Goal: Use online tool/utility: Use online tool/utility

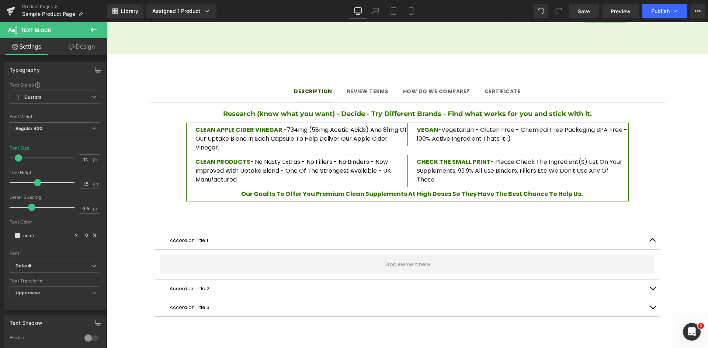
scroll to position [562, 0]
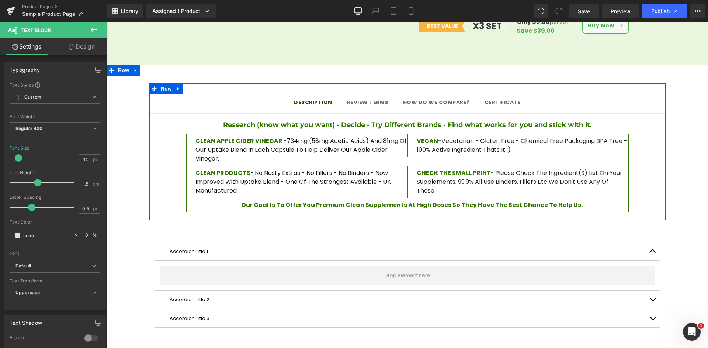
click at [369, 99] on span "Review terms" at bounding box center [367, 102] width 41 height 7
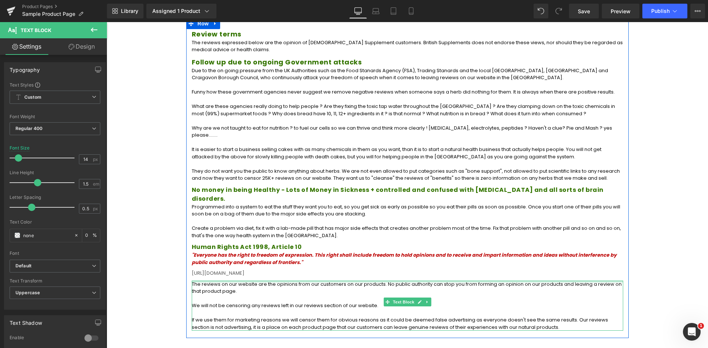
scroll to position [577, 0]
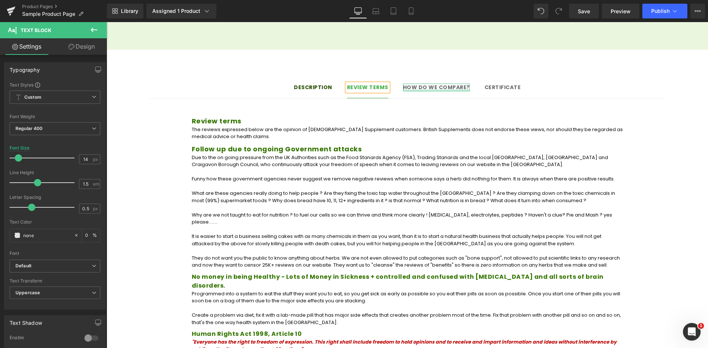
click at [451, 90] on div at bounding box center [436, 91] width 67 height 2
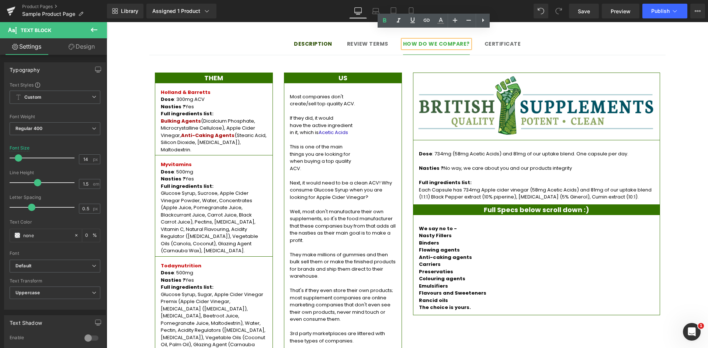
scroll to position [624, 0]
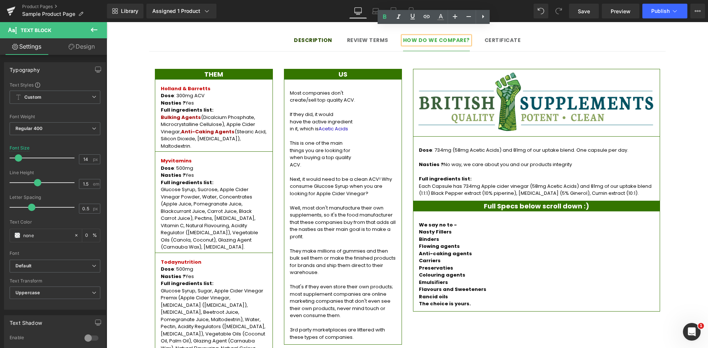
click at [107, 22] on div at bounding box center [107, 22] width 0 height 0
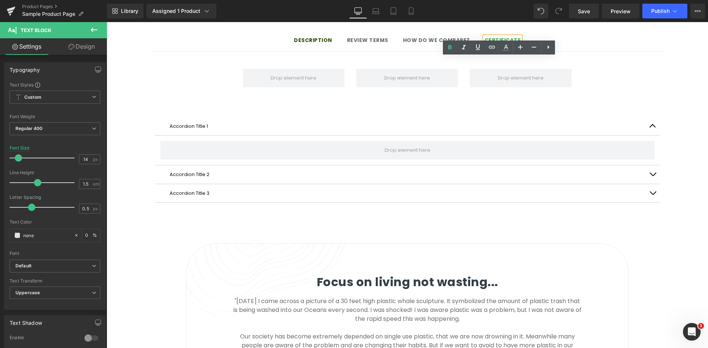
drag, startPoint x: 338, startPoint y: 35, endPoint x: 451, endPoint y: 30, distance: 112.9
click at [451, 36] on span "How do we compare?" at bounding box center [436, 39] width 67 height 7
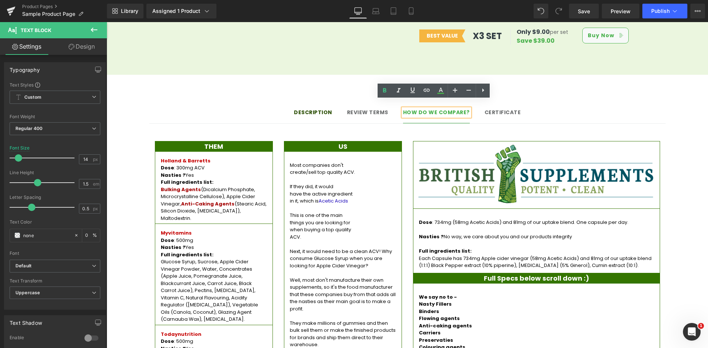
scroll to position [550, 0]
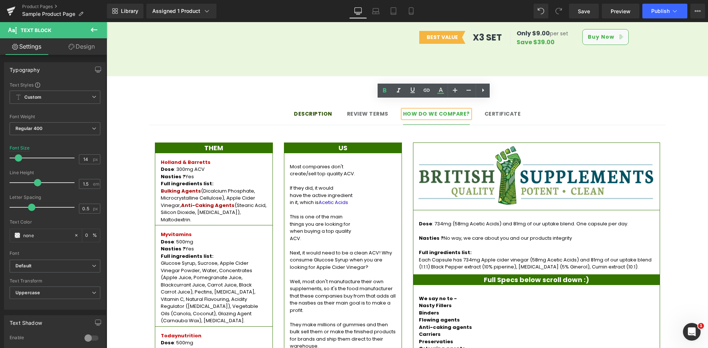
click at [510, 110] on div "Certificate Text Block" at bounding box center [502, 114] width 36 height 8
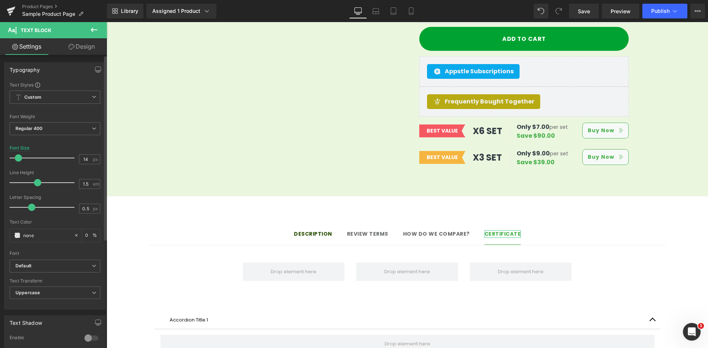
scroll to position [403, 0]
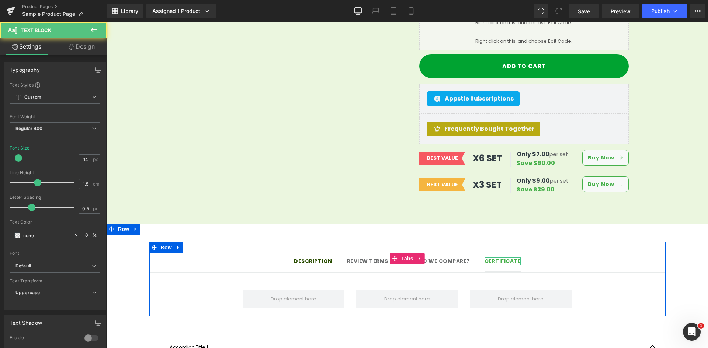
click at [503, 258] on strong "Certificate" at bounding box center [502, 261] width 36 height 7
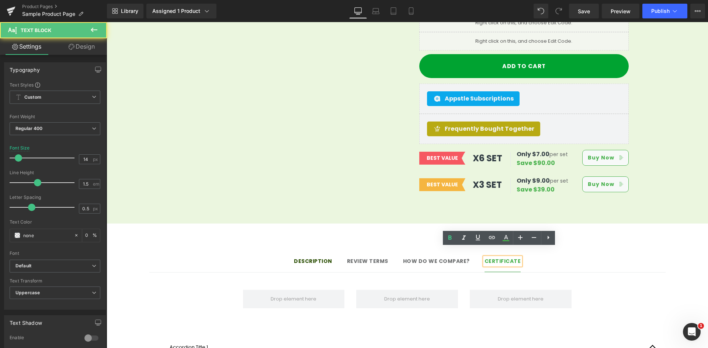
click at [512, 258] on strong "Certificate" at bounding box center [502, 261] width 36 height 7
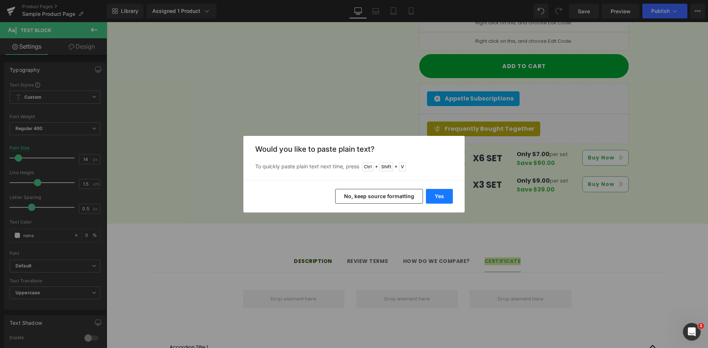
click at [447, 196] on button "Yes" at bounding box center [439, 196] width 27 height 15
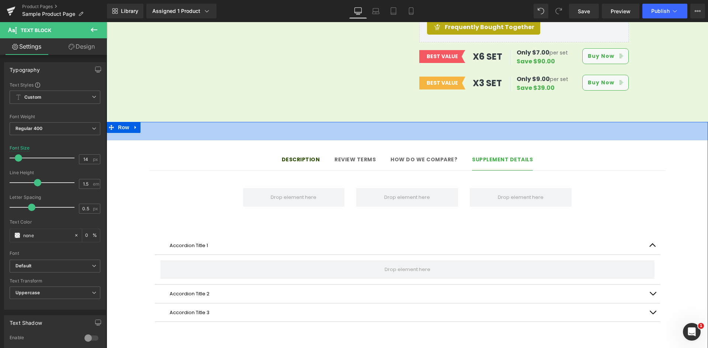
scroll to position [513, 0]
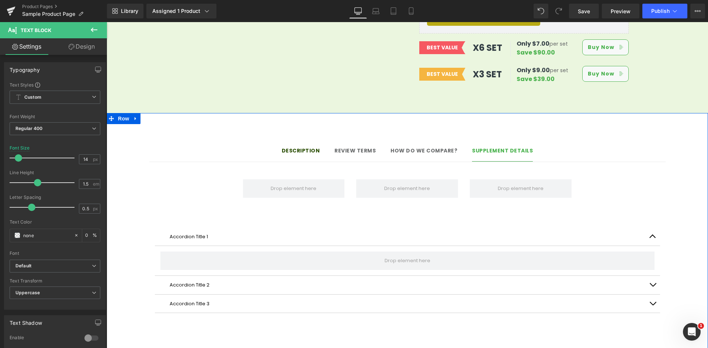
click at [604, 217] on div "Accordion Title 1 Text Block Accordion Title 2 Text Block Accordion Title 3 Tex…" at bounding box center [407, 271] width 505 height 108
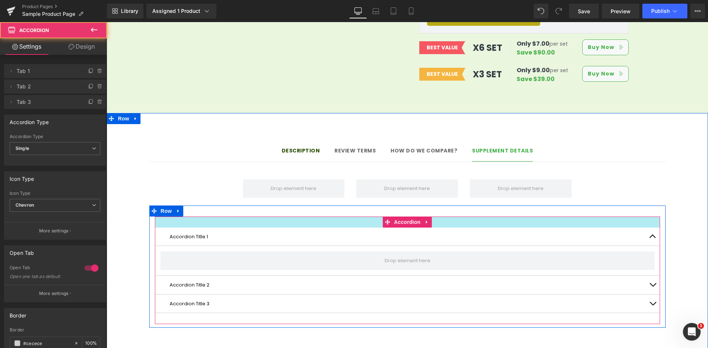
click at [596, 182] on div "Row" at bounding box center [407, 184] width 442 height 33
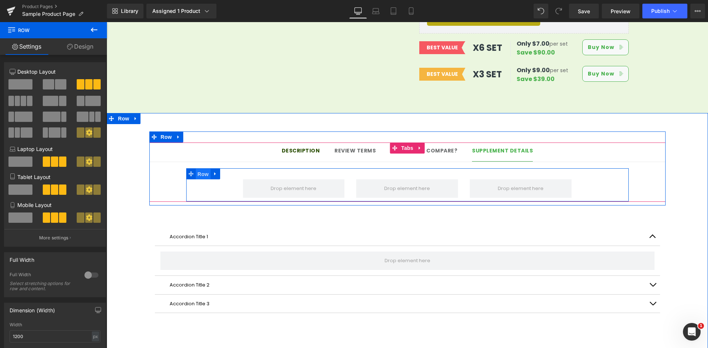
click at [201, 169] on span "Row" at bounding box center [203, 174] width 15 height 11
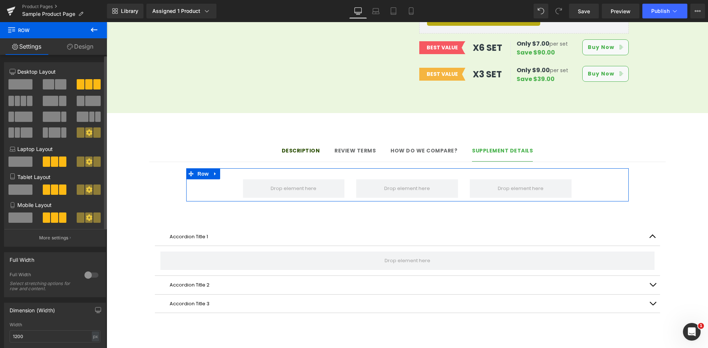
click at [50, 83] on span at bounding box center [48, 84] width 11 height 10
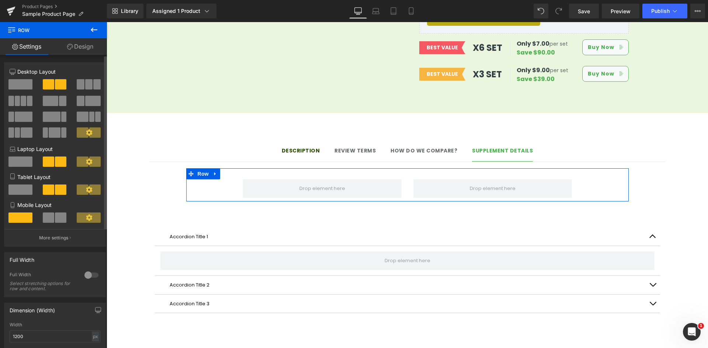
click at [95, 276] on div at bounding box center [92, 275] width 18 height 12
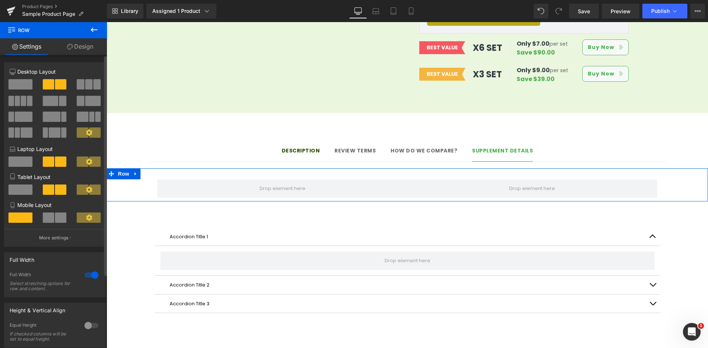
click at [84, 275] on div at bounding box center [92, 275] width 18 height 12
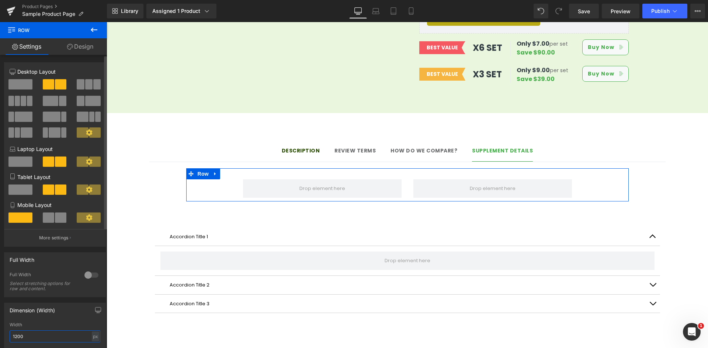
click at [19, 335] on input "1200" at bounding box center [55, 337] width 91 height 12
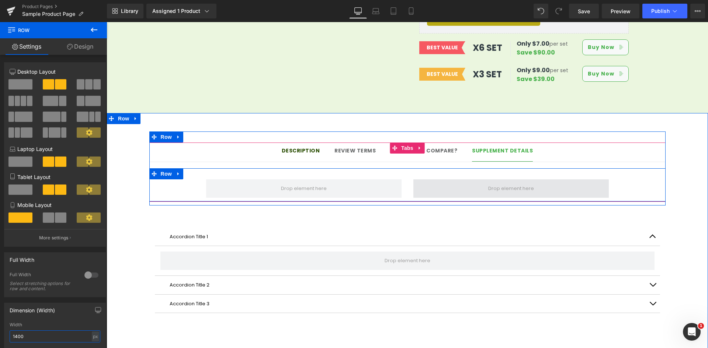
type input "1400"
click at [480, 186] on span at bounding box center [510, 188] width 195 height 18
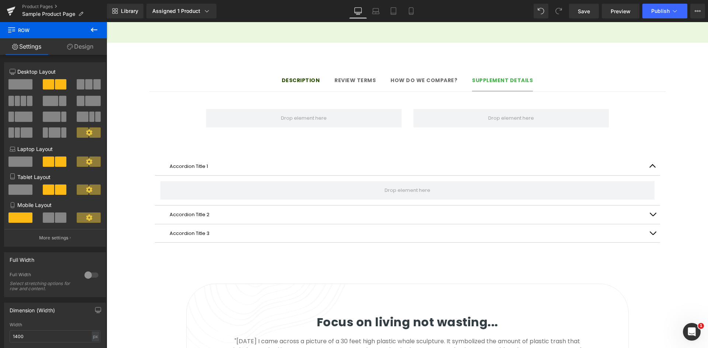
scroll to position [550, 0]
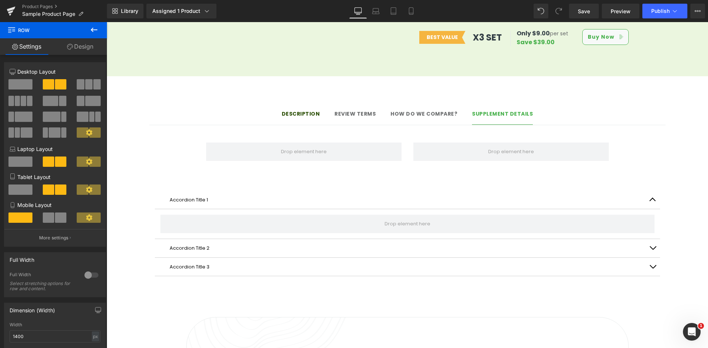
click at [99, 28] on button at bounding box center [94, 30] width 26 height 16
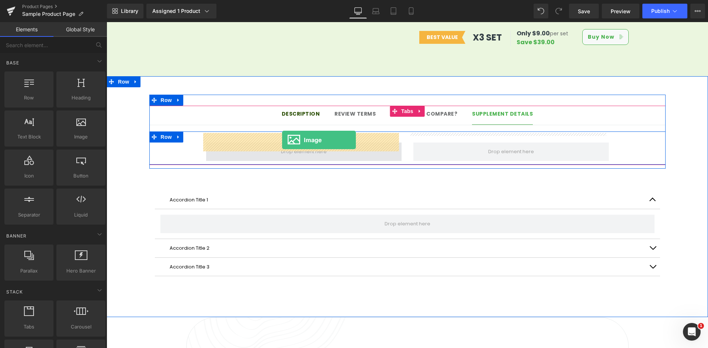
drag, startPoint x: 179, startPoint y: 160, endPoint x: 282, endPoint y: 140, distance: 104.4
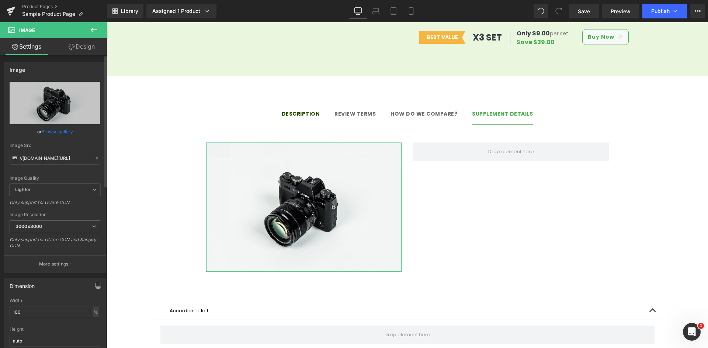
click at [96, 159] on icon at bounding box center [97, 158] width 2 height 2
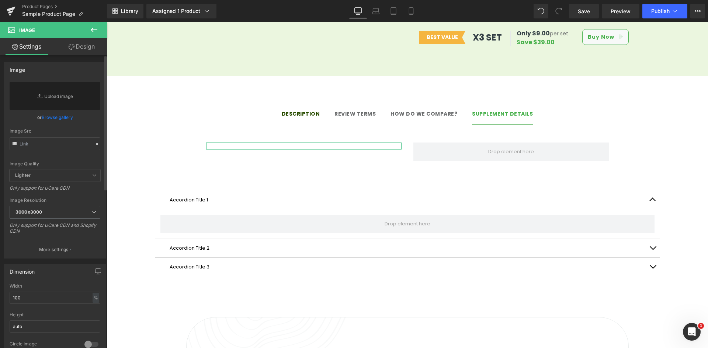
click at [62, 158] on div "Image Quality Lighter Lightest Lighter Lighter Lightest Only support for UCare …" at bounding box center [55, 126] width 91 height 88
click at [58, 146] on input "text" at bounding box center [55, 143] width 91 height 13
paste input "[URL][DOMAIN_NAME]"
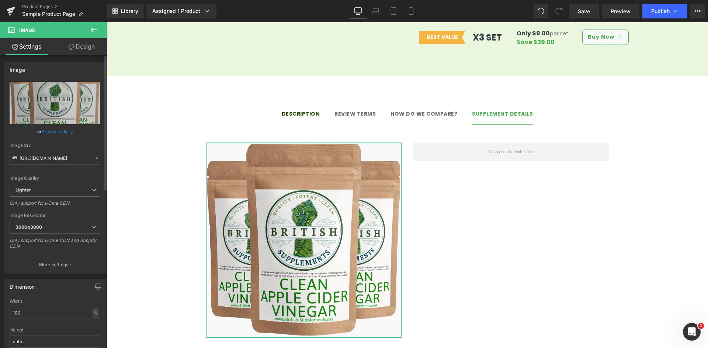
click at [77, 134] on div "or Browse gallery" at bounding box center [55, 132] width 91 height 8
type input "[URL][DOMAIN_NAME]"
click at [106, 32] on button at bounding box center [94, 30] width 26 height 16
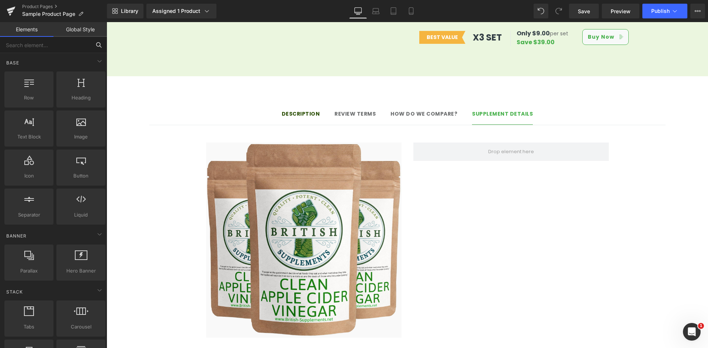
click at [55, 44] on input "text" at bounding box center [45, 45] width 91 height 16
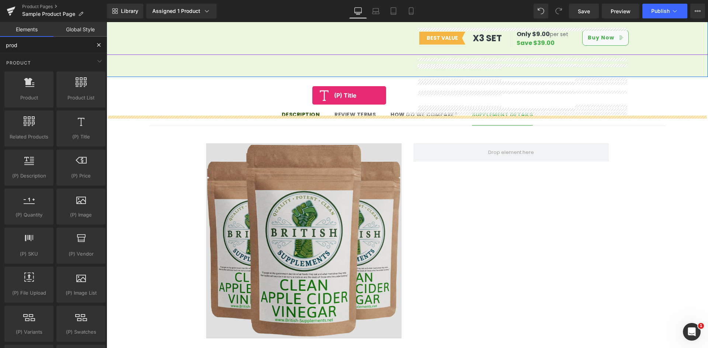
scroll to position [590, 0]
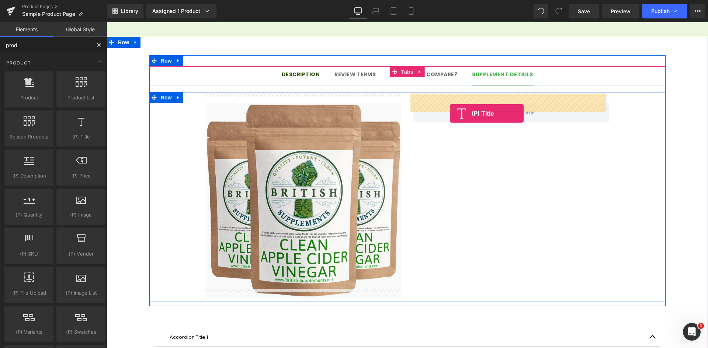
drag, startPoint x: 184, startPoint y: 157, endPoint x: 450, endPoint y: 114, distance: 269.6
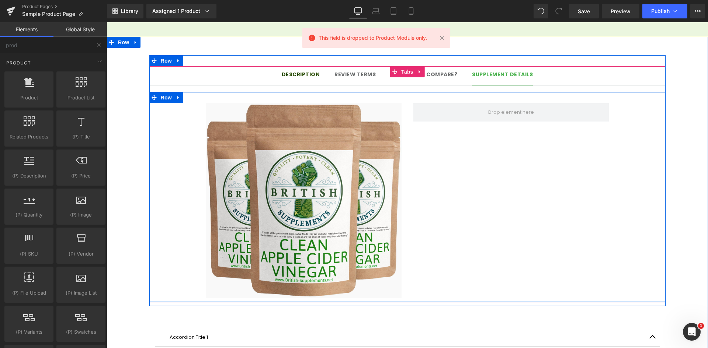
click at [531, 149] on div "Image Row" at bounding box center [407, 197] width 516 height 210
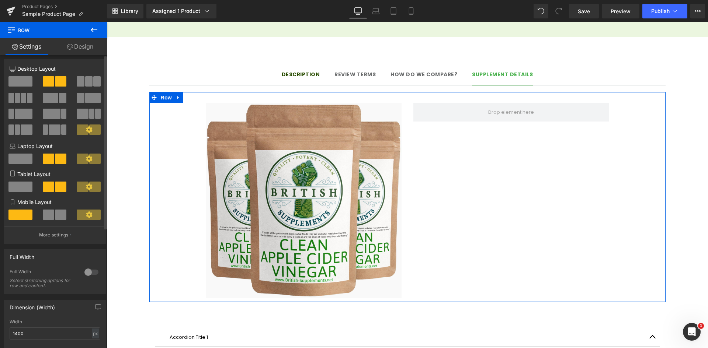
scroll to position [0, 0]
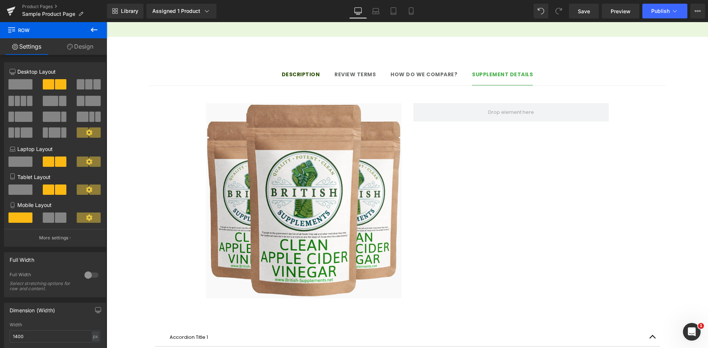
click at [92, 27] on icon at bounding box center [94, 29] width 9 height 9
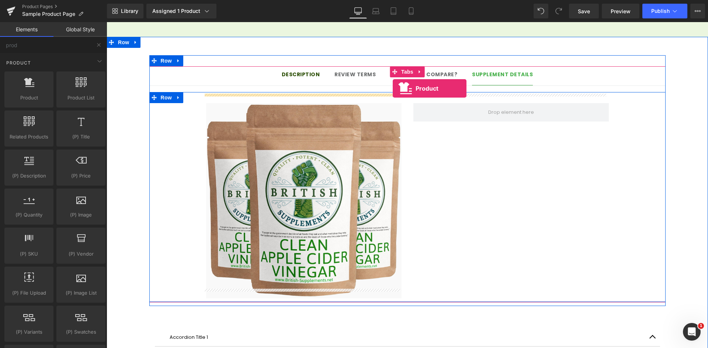
drag, startPoint x: 207, startPoint y: 161, endPoint x: 392, endPoint y: 88, distance: 199.1
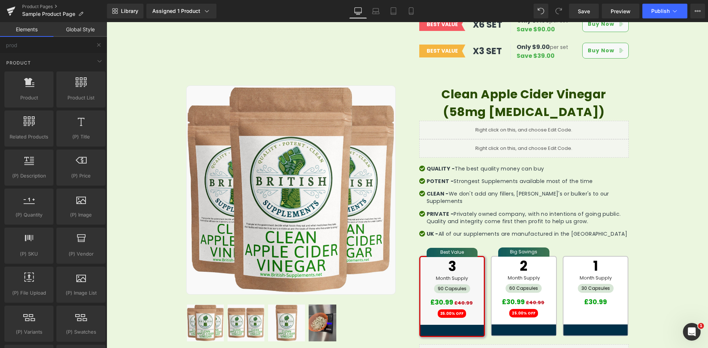
scroll to position [543, 0]
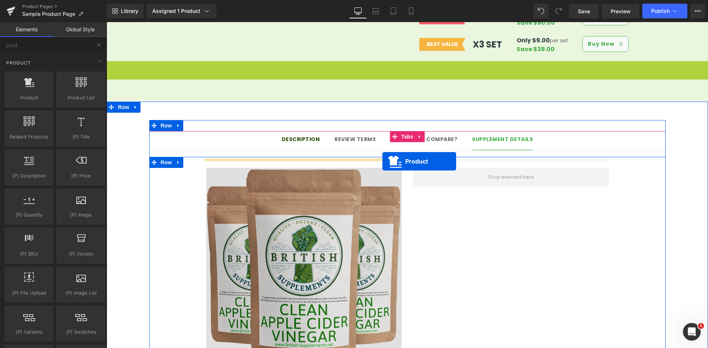
drag, startPoint x: 392, startPoint y: 56, endPoint x: 382, endPoint y: 161, distance: 105.9
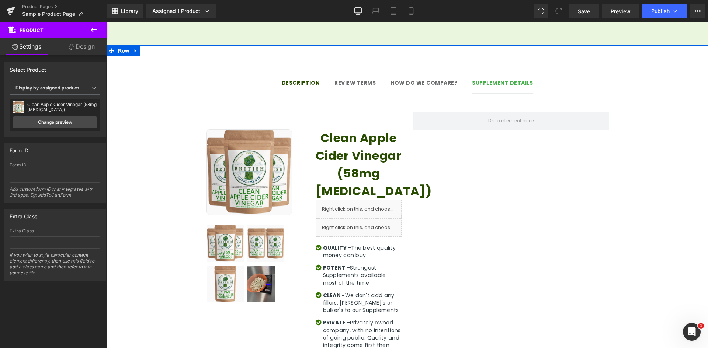
scroll to position [580, 0]
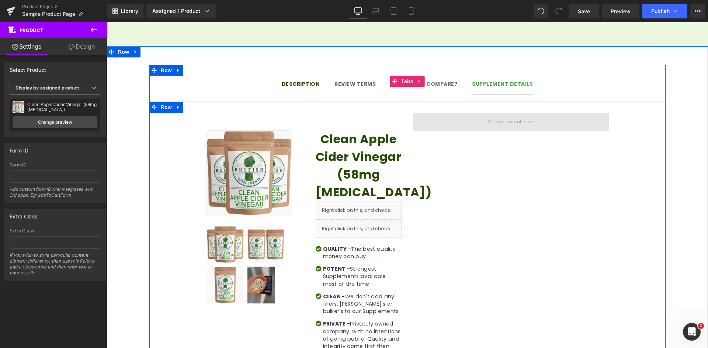
click at [425, 115] on span at bounding box center [510, 122] width 195 height 18
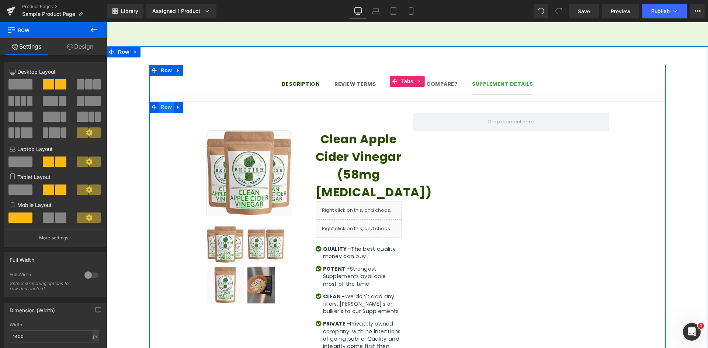
click at [160, 102] on span "Row" at bounding box center [166, 107] width 15 height 11
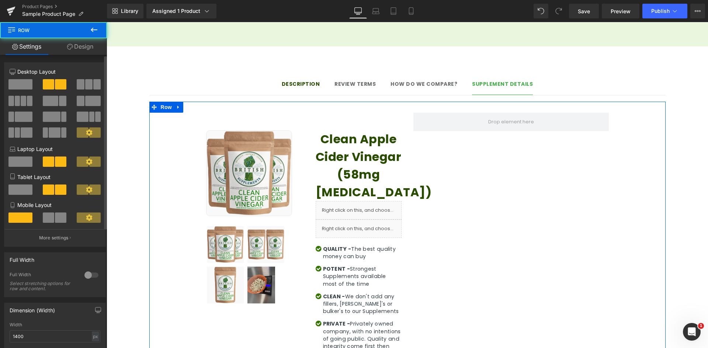
click at [19, 83] on span at bounding box center [20, 84] width 24 height 10
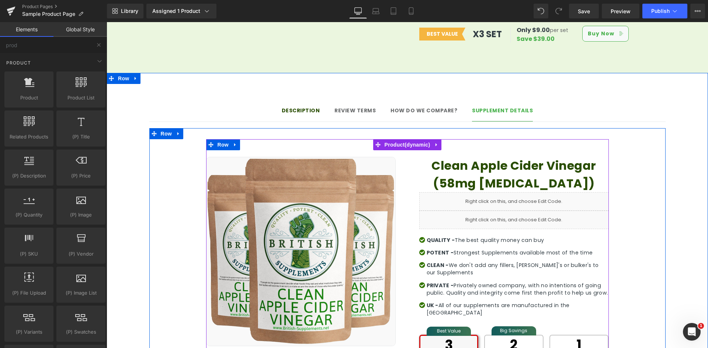
scroll to position [543, 0]
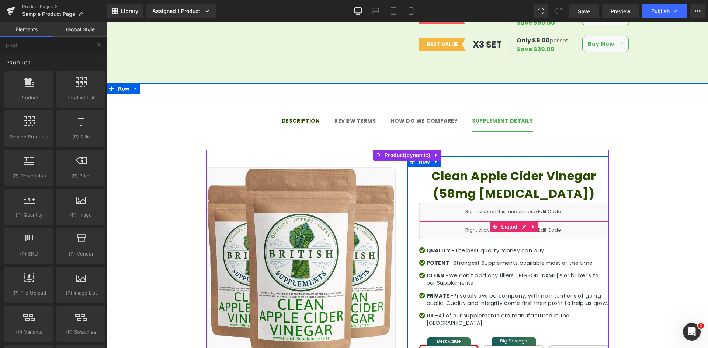
click at [493, 223] on div "Liquid" at bounding box center [513, 230] width 189 height 18
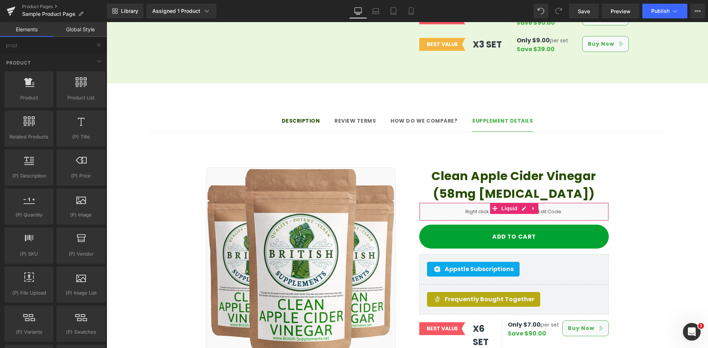
drag, startPoint x: 583, startPoint y: 304, endPoint x: 476, endPoint y: 281, distance: 108.6
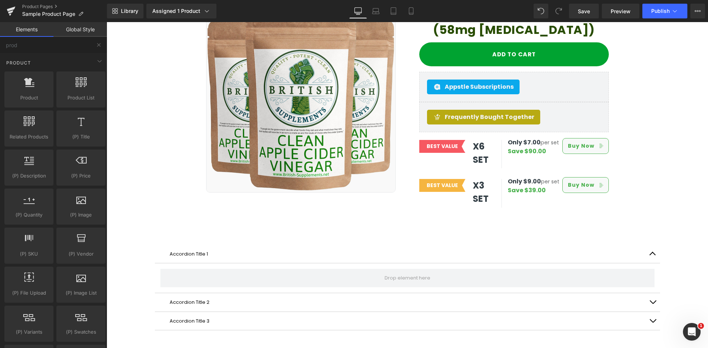
scroll to position [654, 0]
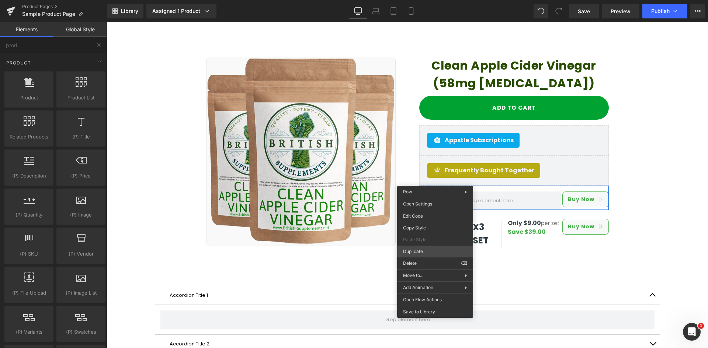
drag, startPoint x: 537, startPoint y: 272, endPoint x: 431, endPoint y: 250, distance: 108.4
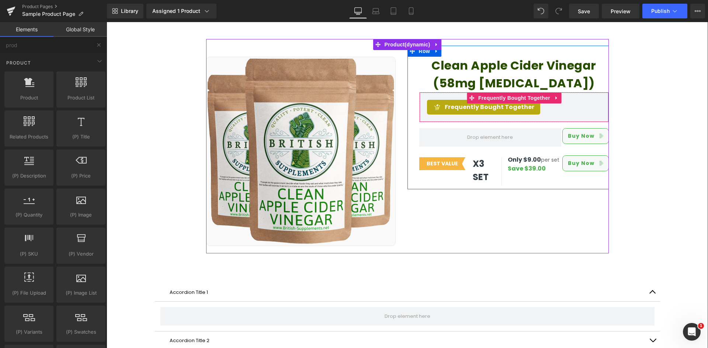
drag, startPoint x: 544, startPoint y: 100, endPoint x: 541, endPoint y: 105, distance: 6.1
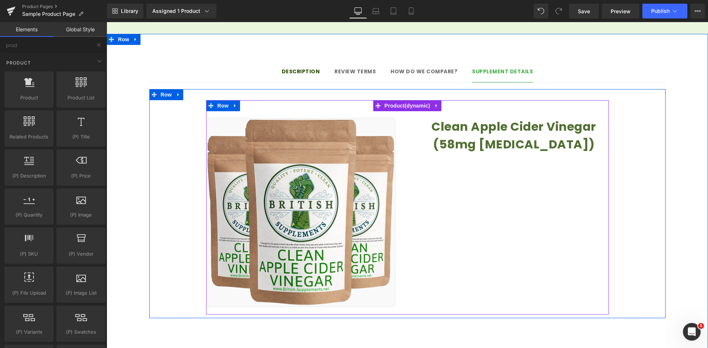
scroll to position [580, 0]
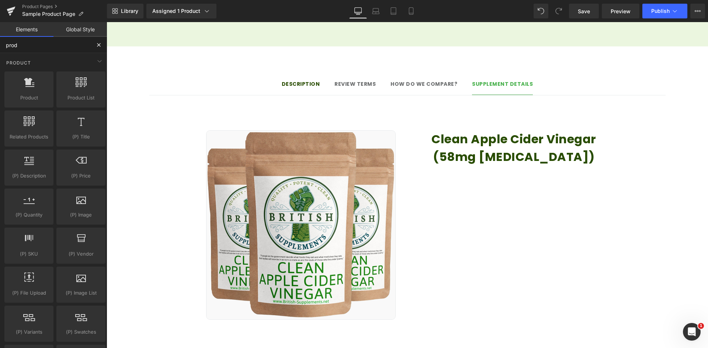
click at [77, 46] on input "prod" at bounding box center [45, 45] width 91 height 16
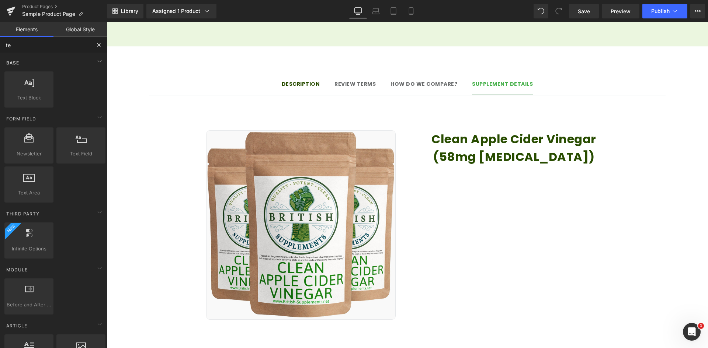
type input "tex"
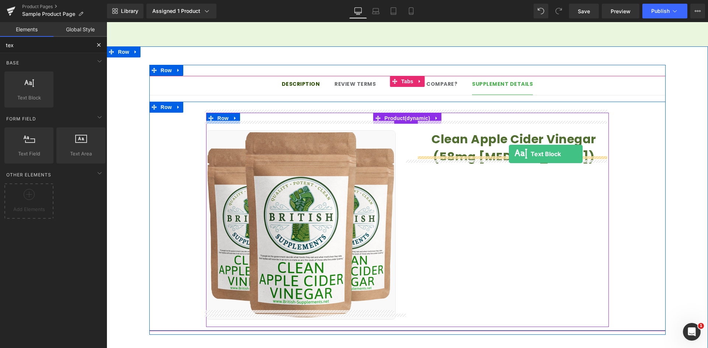
drag, startPoint x: 205, startPoint y: 126, endPoint x: 509, endPoint y: 154, distance: 305.3
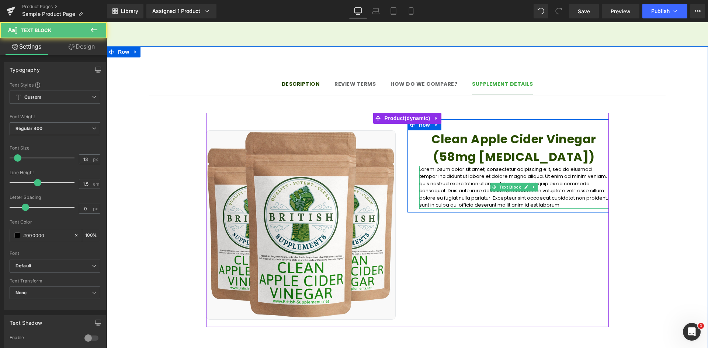
click at [464, 193] on p "Lorem ipsum dolor sit amet, consectetur adipiscing elit, sed do eiusmod tempor …" at bounding box center [513, 187] width 189 height 43
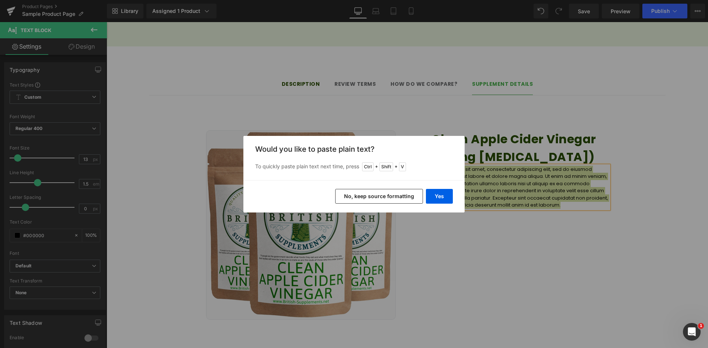
click at [401, 197] on button "No, keep source formatting" at bounding box center [379, 196] width 88 height 15
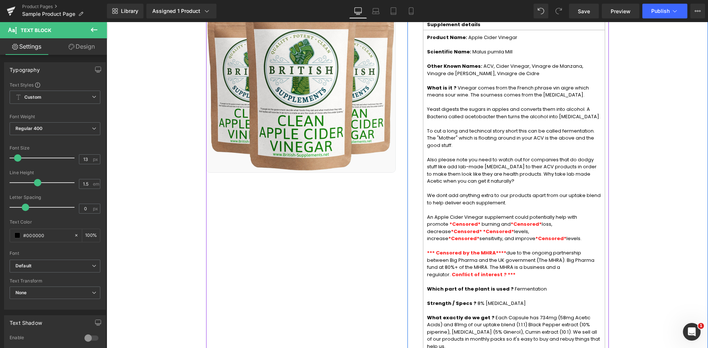
scroll to position [727, 0]
click at [684, 240] on div "Description Text Block Review terms Text Block How do we compare? Text Block Su…" at bounding box center [407, 204] width 601 height 574
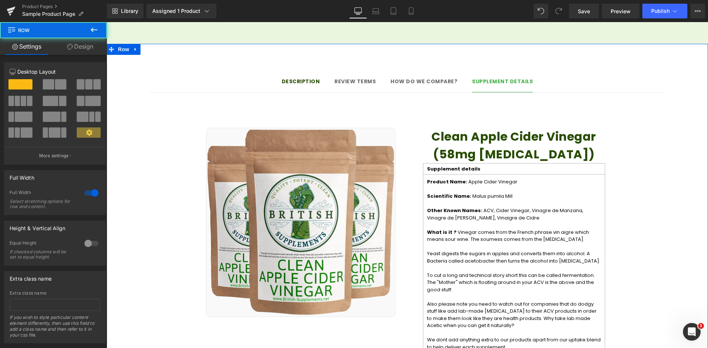
scroll to position [580, 0]
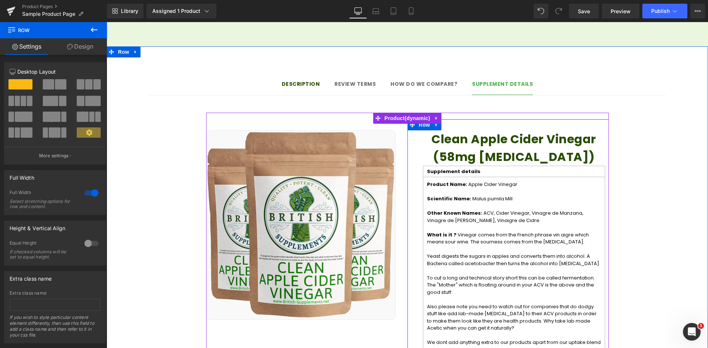
click at [511, 181] on p "Product Name: Apple Cider Vinegar" at bounding box center [514, 184] width 174 height 7
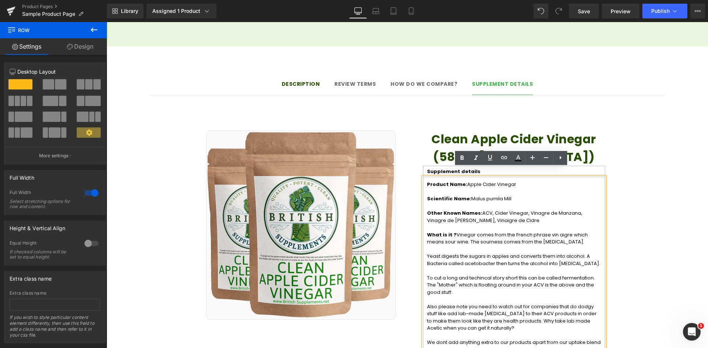
click at [430, 166] on div "Supplement details" at bounding box center [514, 172] width 182 height 12
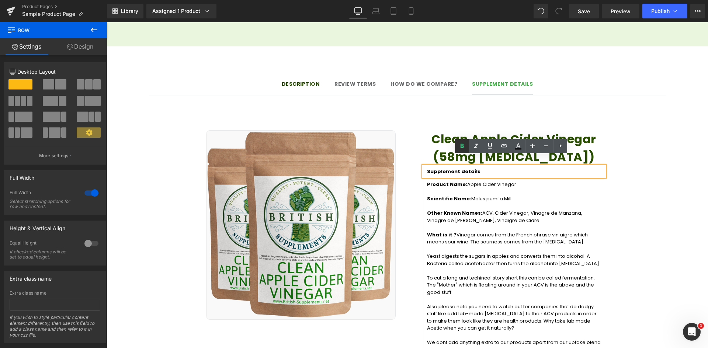
click at [407, 135] on div "Clean Apple Cider Vinegar (58mg [MEDICAL_DATA]) (P) Title Supplement details Te…" at bounding box center [507, 312] width 201 height 386
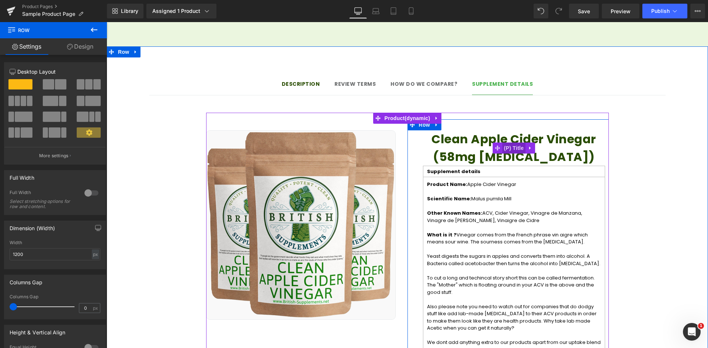
click at [508, 143] on span "(P) Title" at bounding box center [514, 148] width 24 height 11
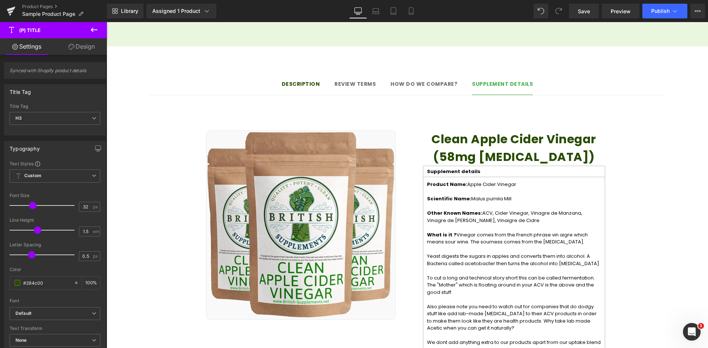
click at [91, 41] on link "Design" at bounding box center [81, 46] width 53 height 17
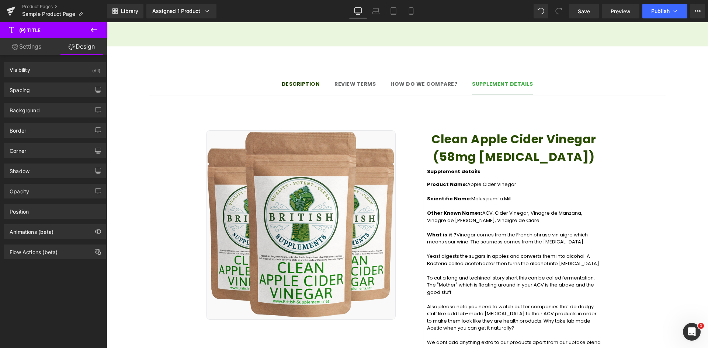
type input "0"
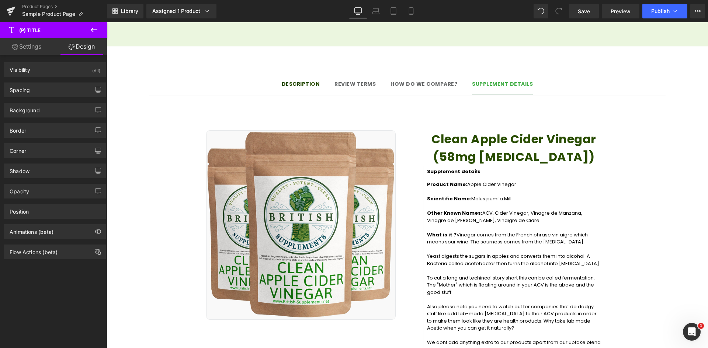
type input "0"
click at [34, 93] on div "Spacing" at bounding box center [54, 90] width 101 height 14
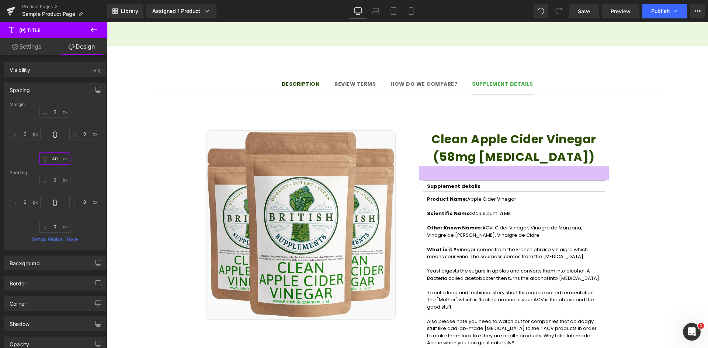
click at [53, 161] on input "40" at bounding box center [54, 159] width 31 height 12
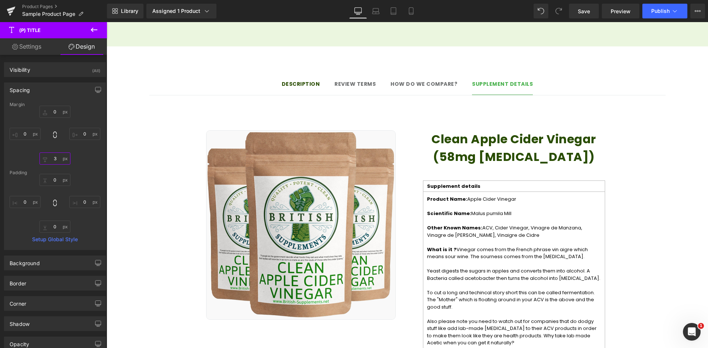
type input "30"
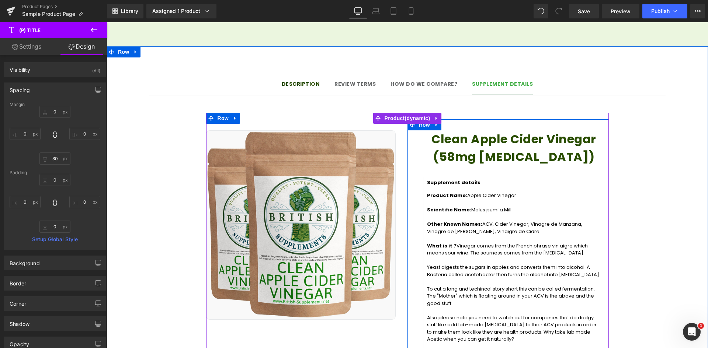
click at [626, 177] on div "Sale Off (P) Image Row 32px Clean Apple Cider Vinegar (58mg [MEDICAL_DATA]) (P)…" at bounding box center [407, 313] width 516 height 422
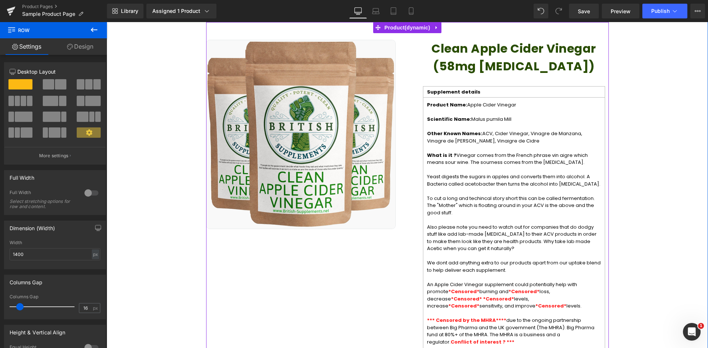
scroll to position [617, 0]
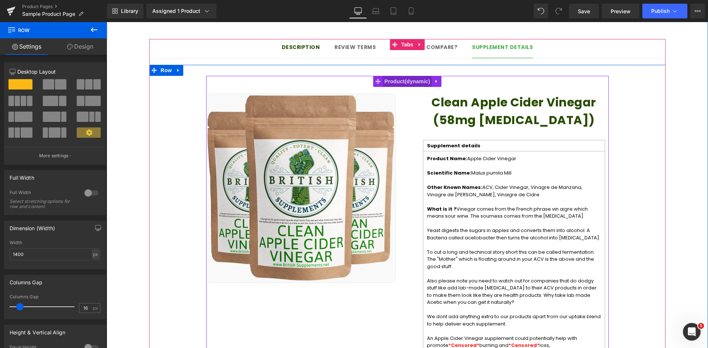
click at [398, 76] on span "Product" at bounding box center [407, 81] width 49 height 11
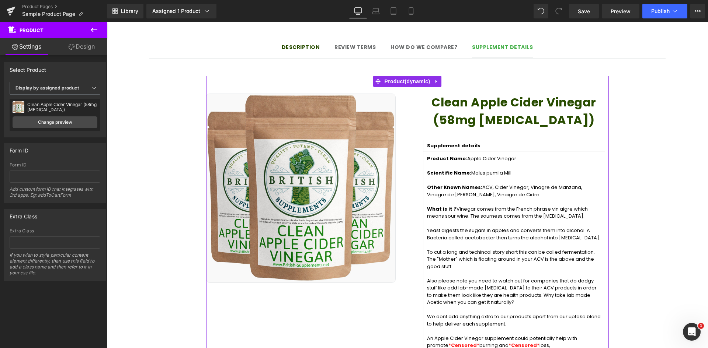
click at [95, 52] on link "Design" at bounding box center [81, 46] width 53 height 17
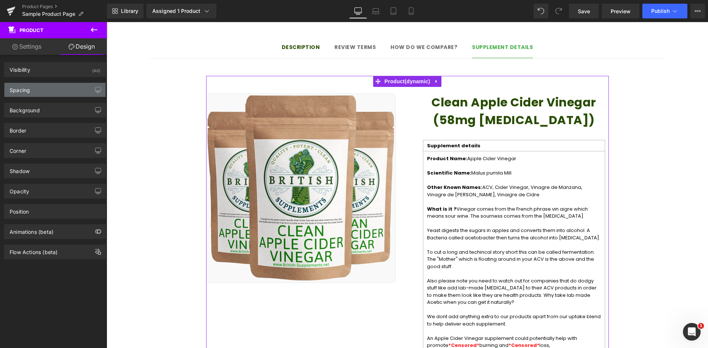
click at [18, 83] on div "Spacing" at bounding box center [20, 88] width 20 height 10
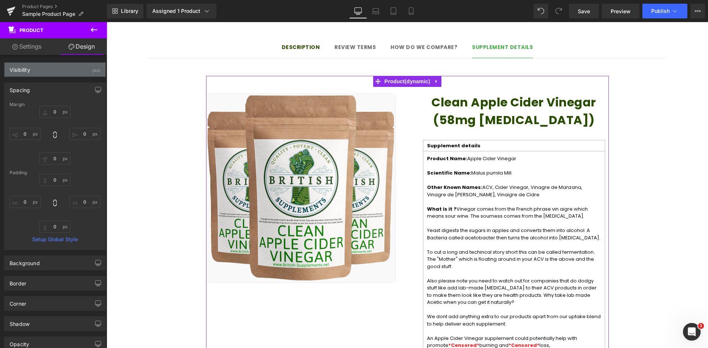
click at [24, 71] on div "Visibility" at bounding box center [20, 68] width 21 height 10
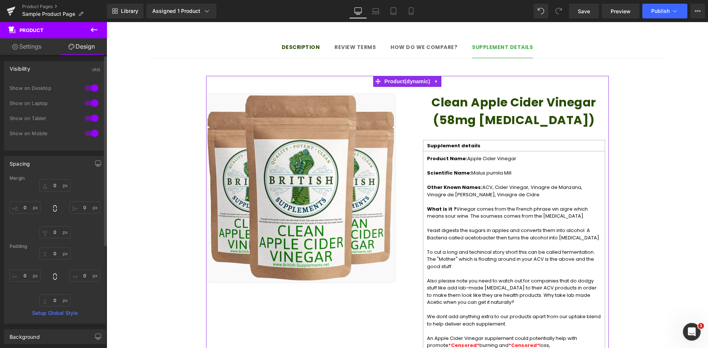
scroll to position [0, 0]
click at [25, 51] on link "Settings" at bounding box center [26, 46] width 53 height 17
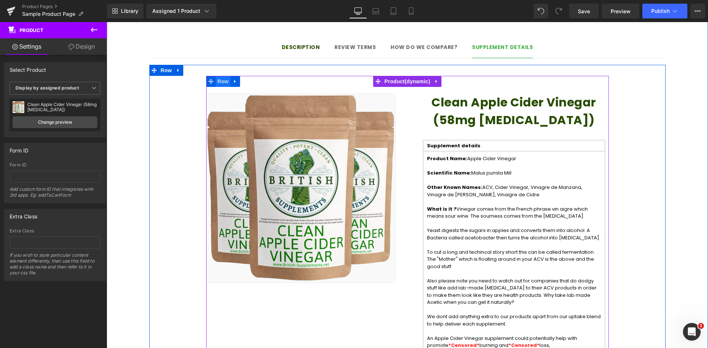
click at [224, 76] on span "Row" at bounding box center [223, 81] width 15 height 11
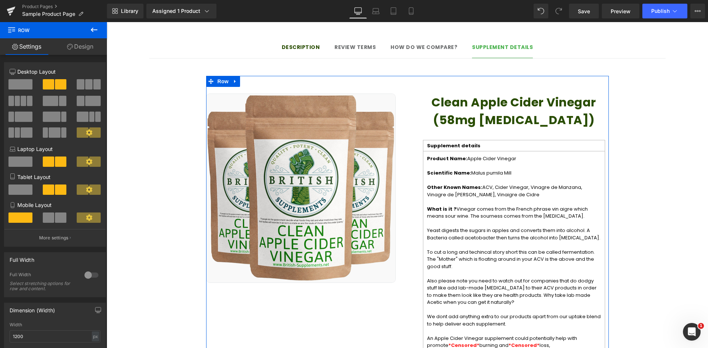
click at [92, 276] on div at bounding box center [92, 275] width 18 height 12
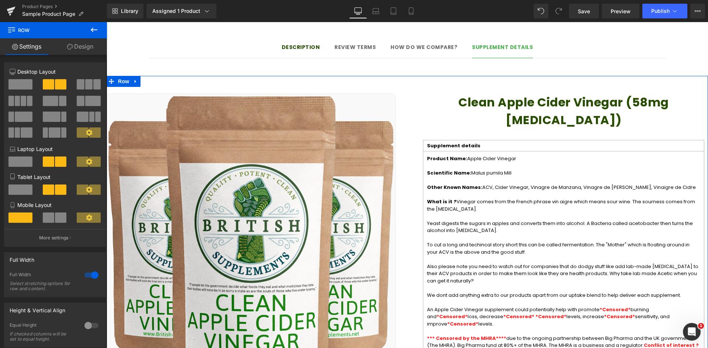
click at [88, 275] on div at bounding box center [92, 275] width 18 height 12
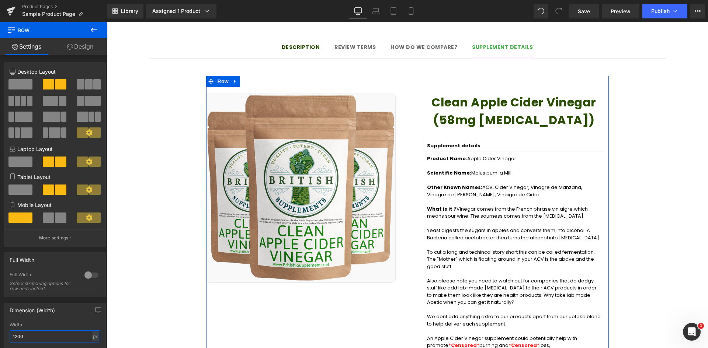
click at [15, 340] on input "1200" at bounding box center [55, 337] width 91 height 12
click at [53, 327] on div "Width" at bounding box center [55, 324] width 91 height 5
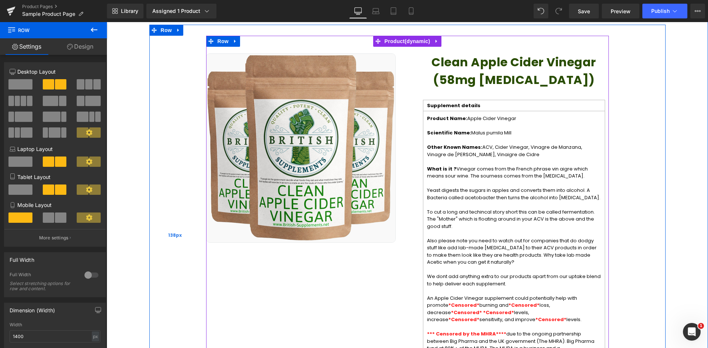
scroll to position [654, 0]
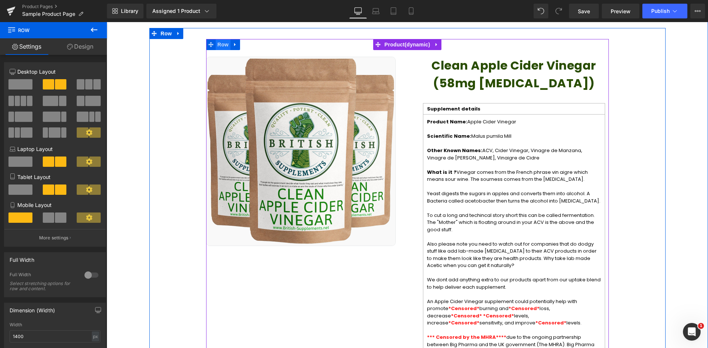
click at [219, 39] on span "Row" at bounding box center [223, 44] width 15 height 11
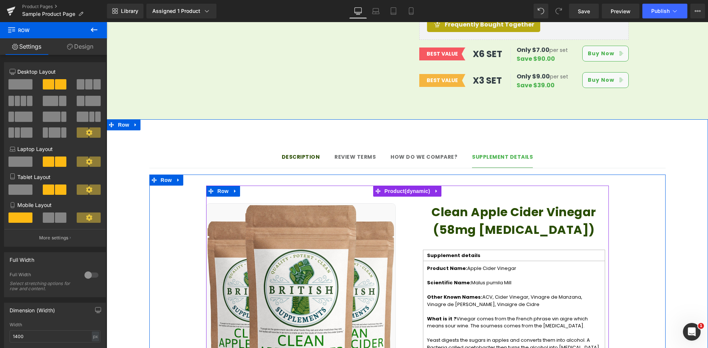
scroll to position [506, 0]
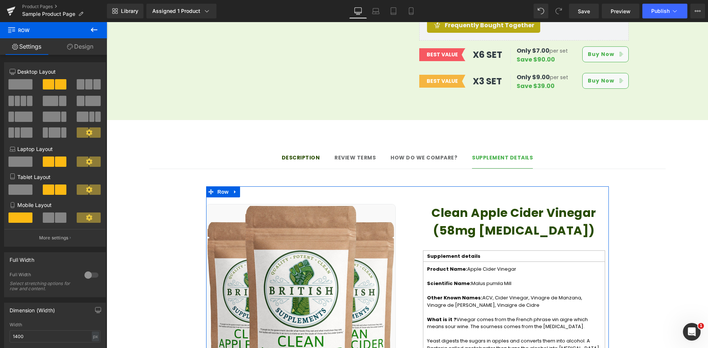
click at [92, 277] on div at bounding box center [92, 275] width 18 height 12
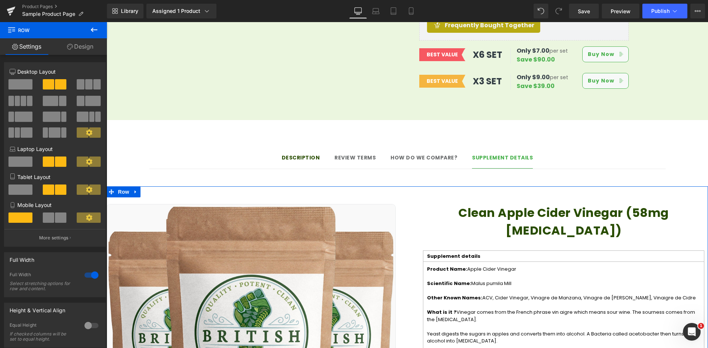
click at [87, 276] on div at bounding box center [92, 275] width 18 height 12
type input "1200"
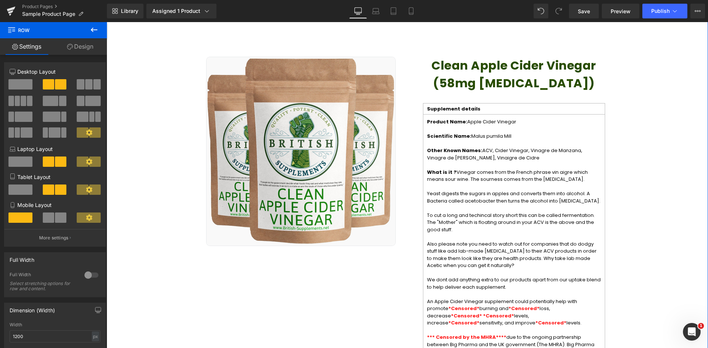
click at [684, 248] on div "Description Text Block Review terms Text Block How do we compare? Text Block Su…" at bounding box center [407, 283] width 601 height 585
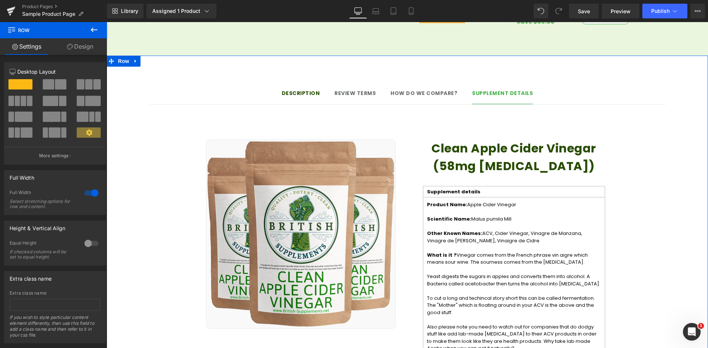
scroll to position [543, 0]
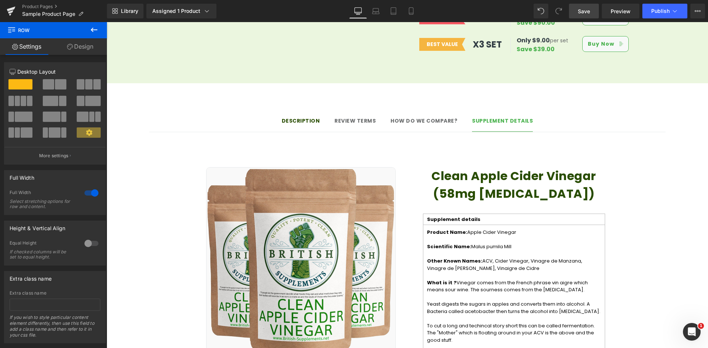
click at [591, 16] on link "Save" at bounding box center [584, 11] width 30 height 15
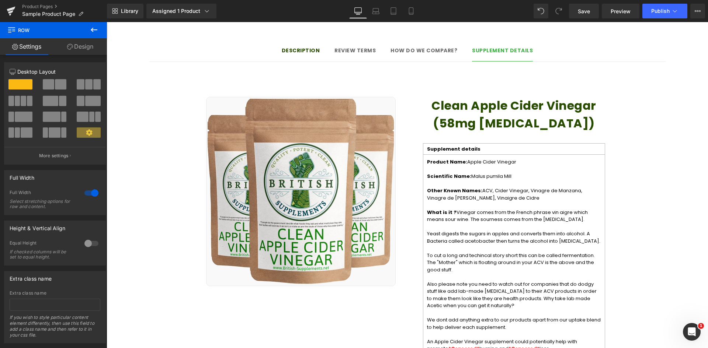
scroll to position [617, 0]
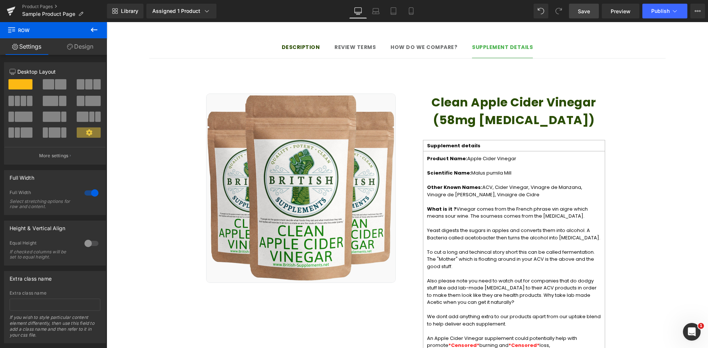
click at [583, 15] on span "Save" at bounding box center [583, 11] width 12 height 8
